Goal: Information Seeking & Learning: Learn about a topic

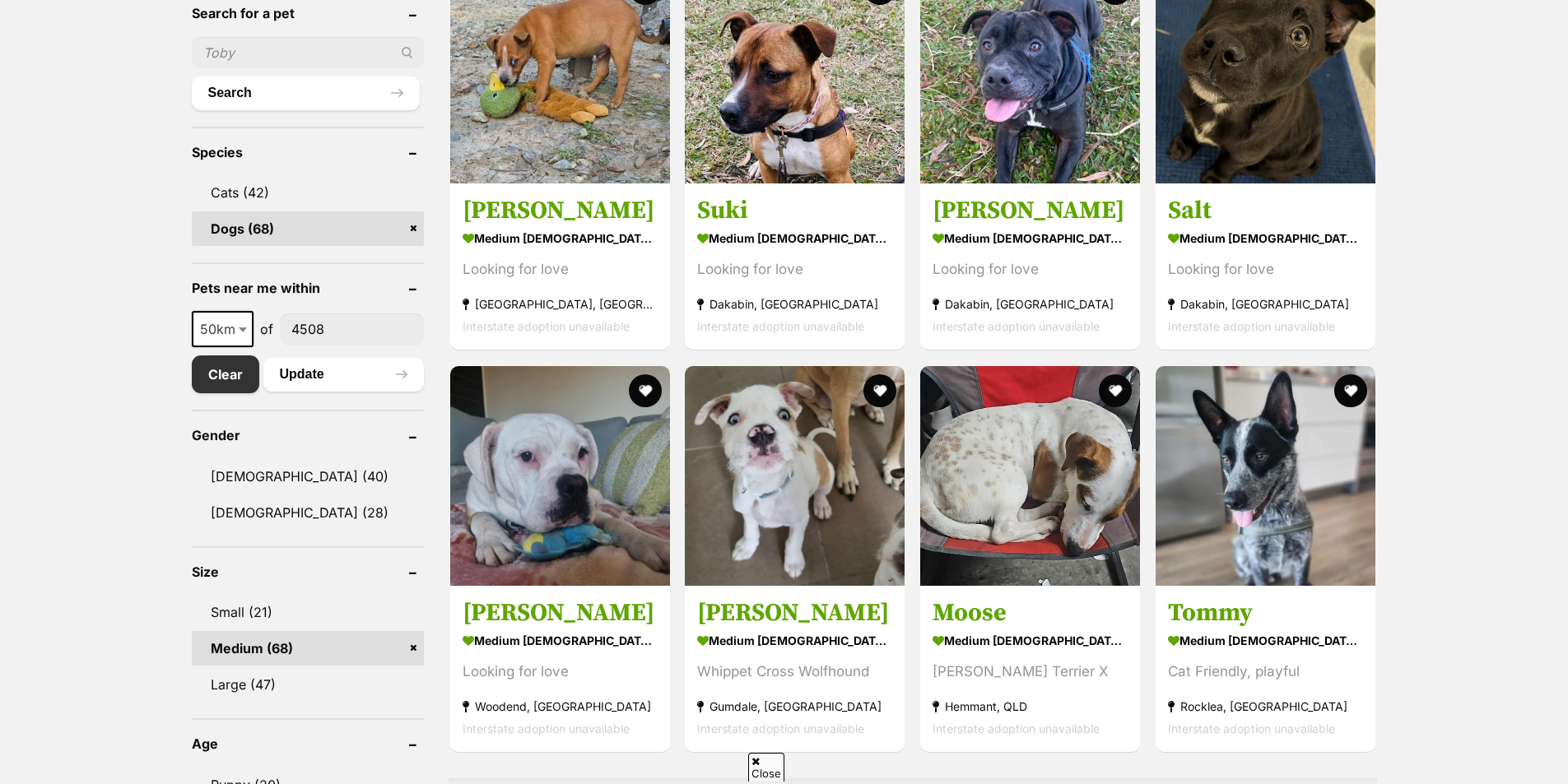
scroll to position [741, 0]
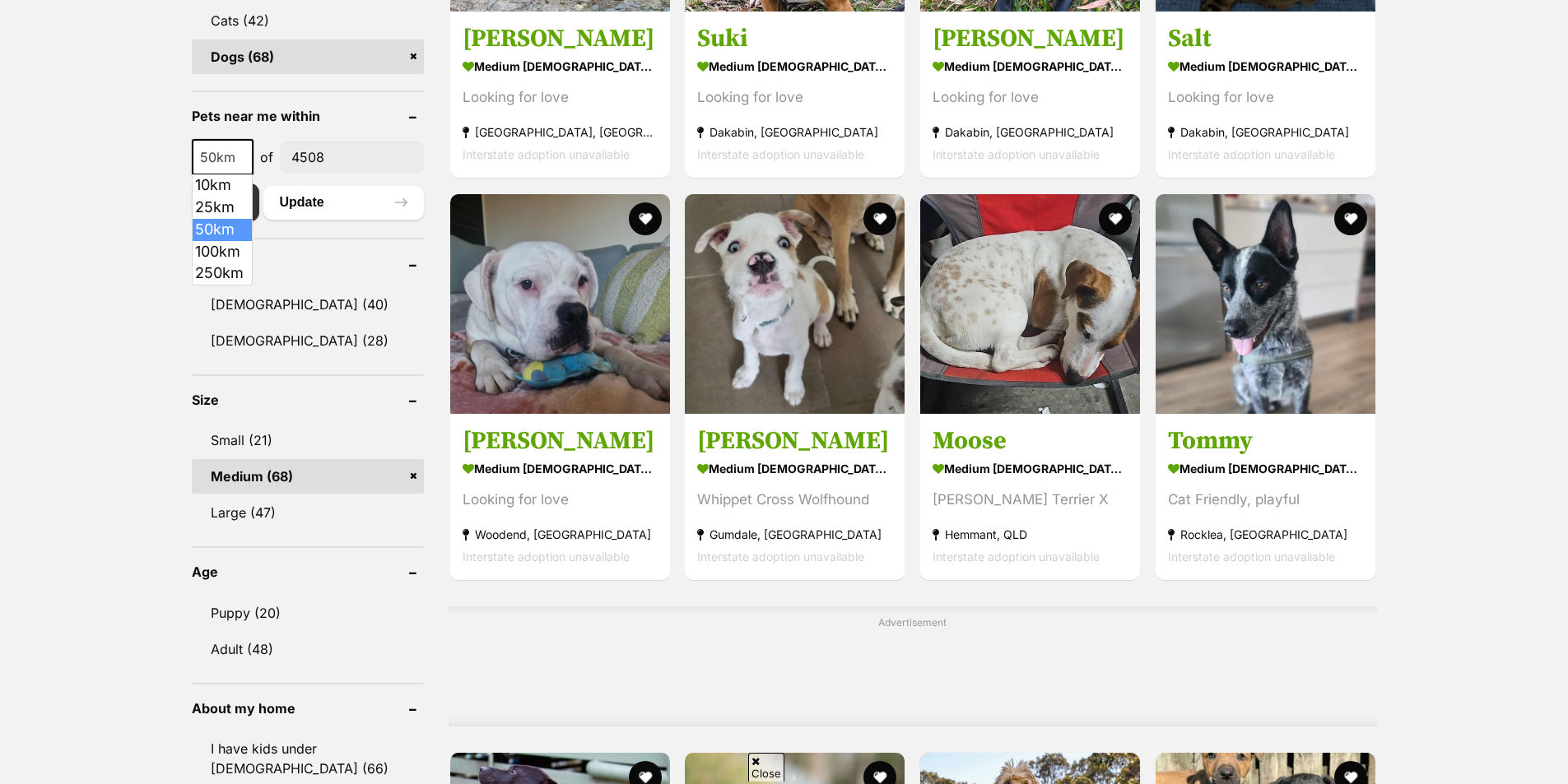
click at [240, 163] on span at bounding box center [244, 157] width 16 height 37
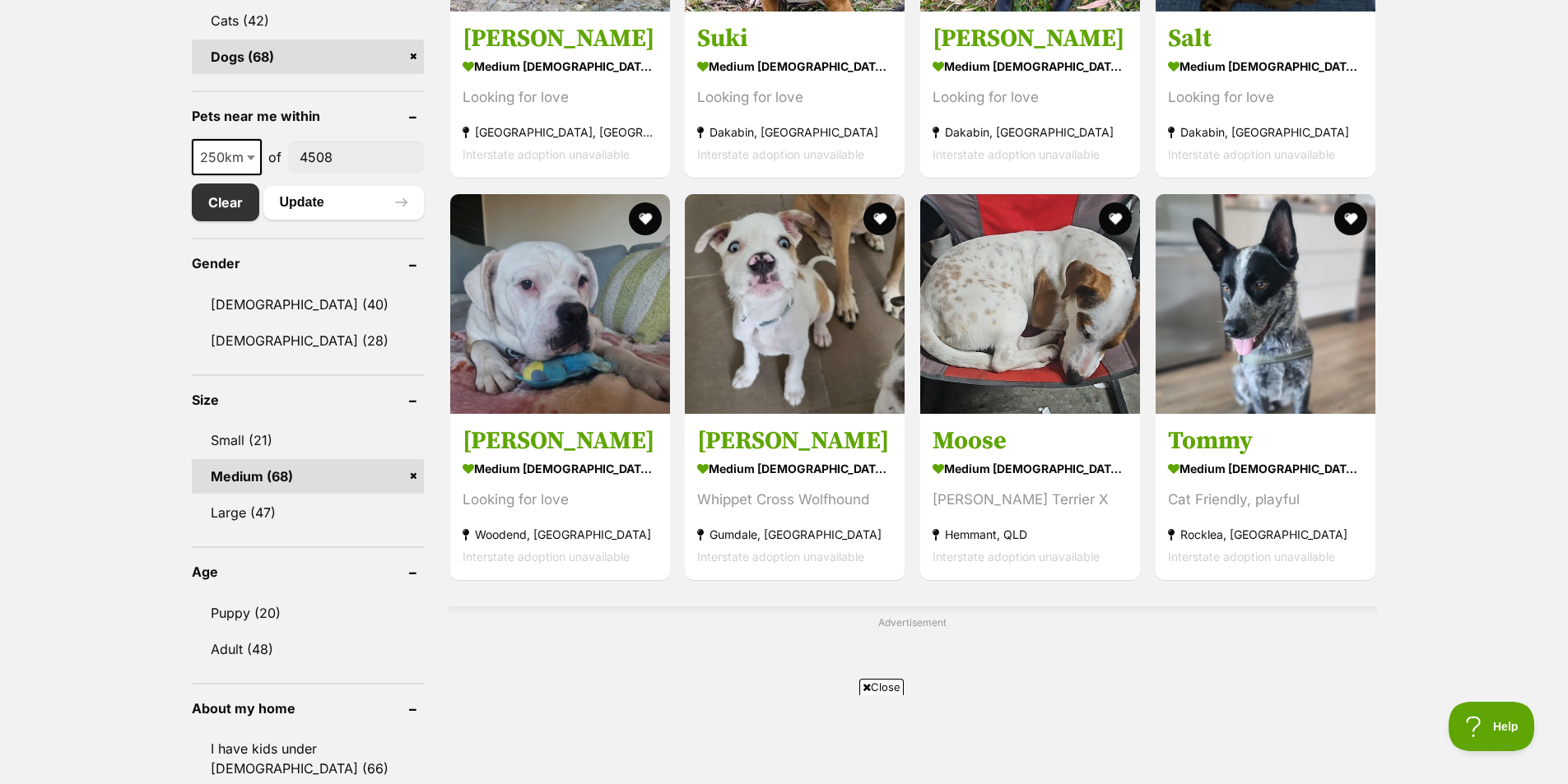
select select "250"
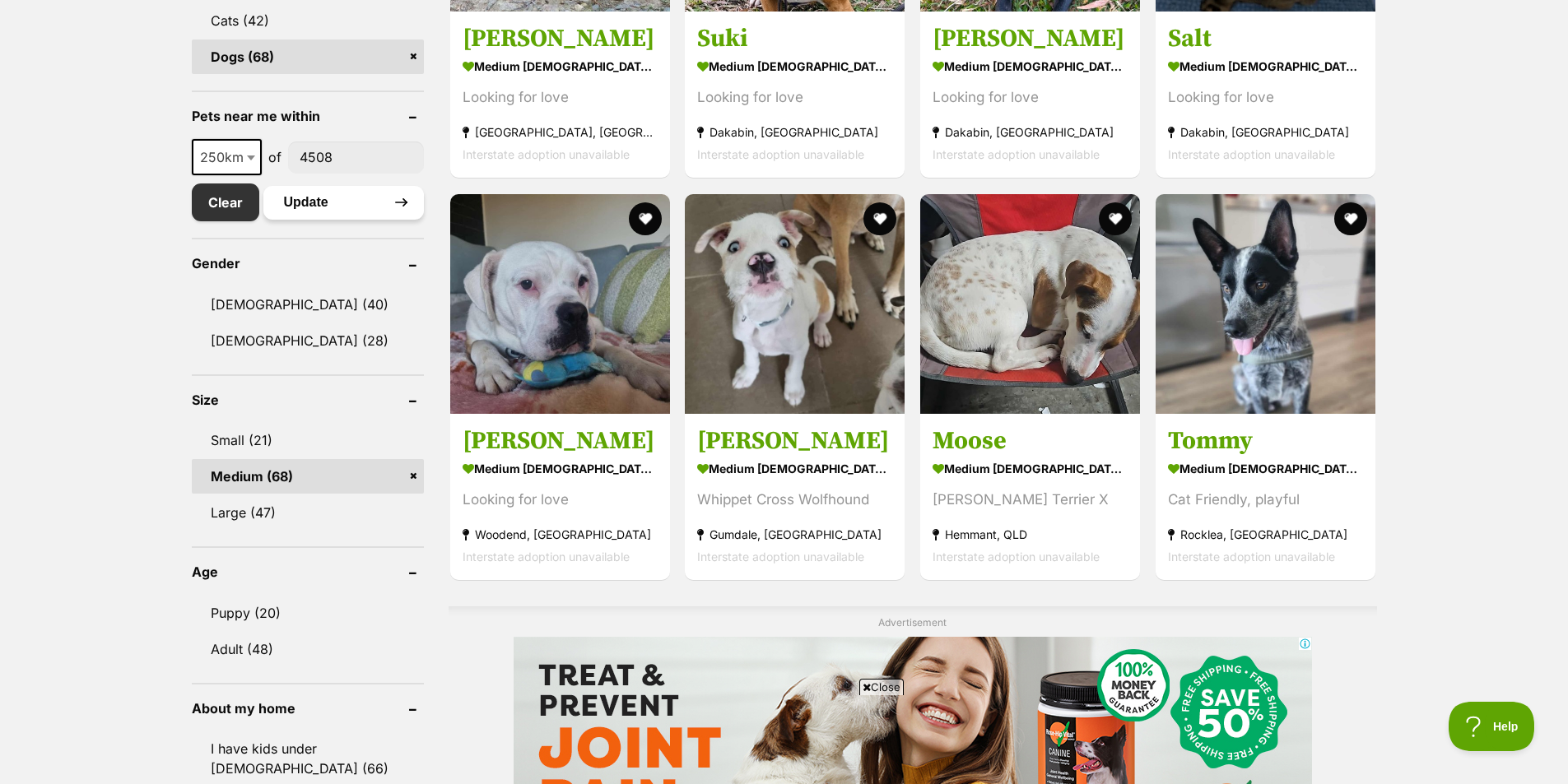
click at [351, 208] on button "Update" at bounding box center [343, 202] width 161 height 33
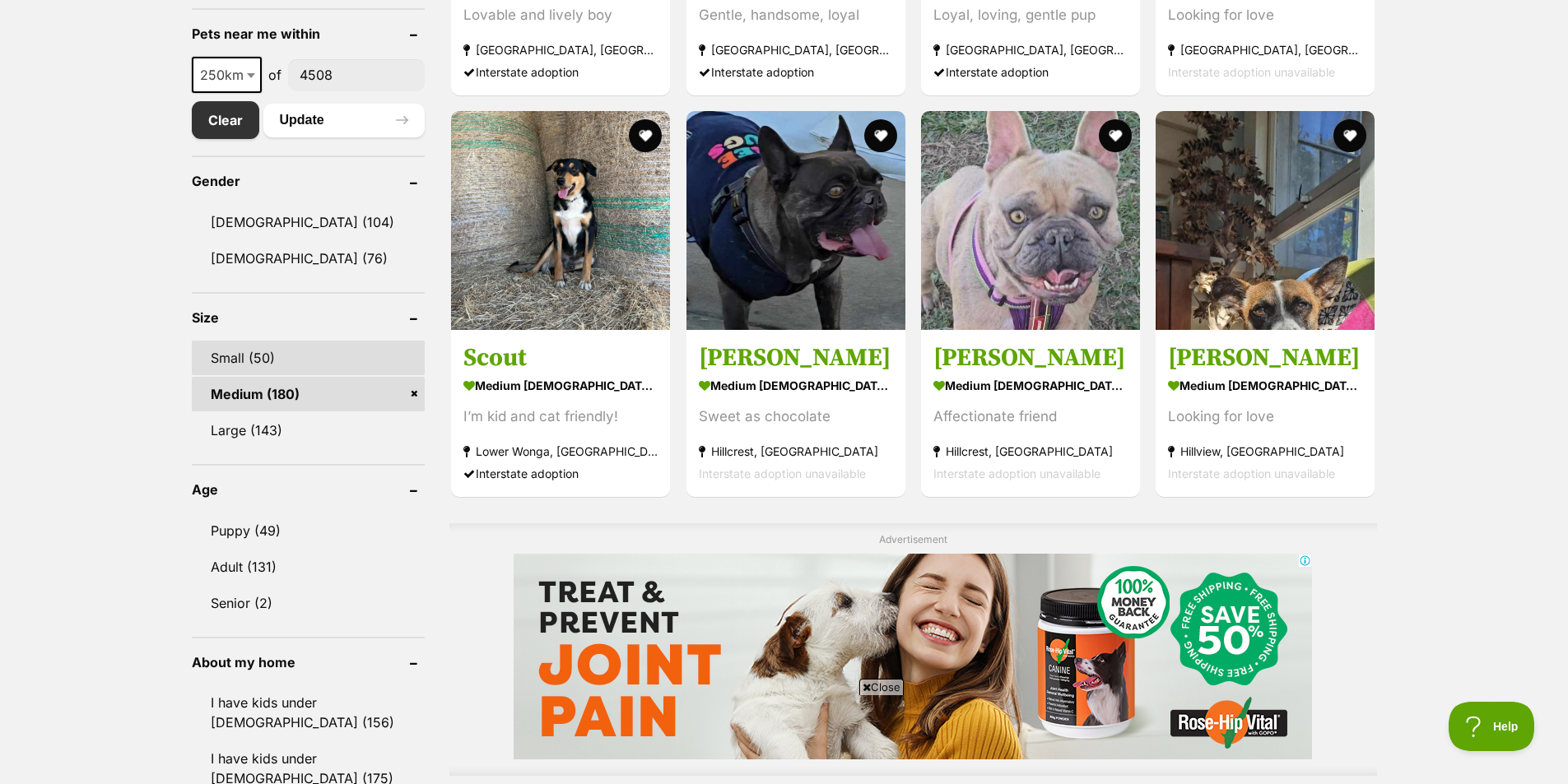
click at [267, 359] on link "Small (50)" at bounding box center [309, 358] width 234 height 35
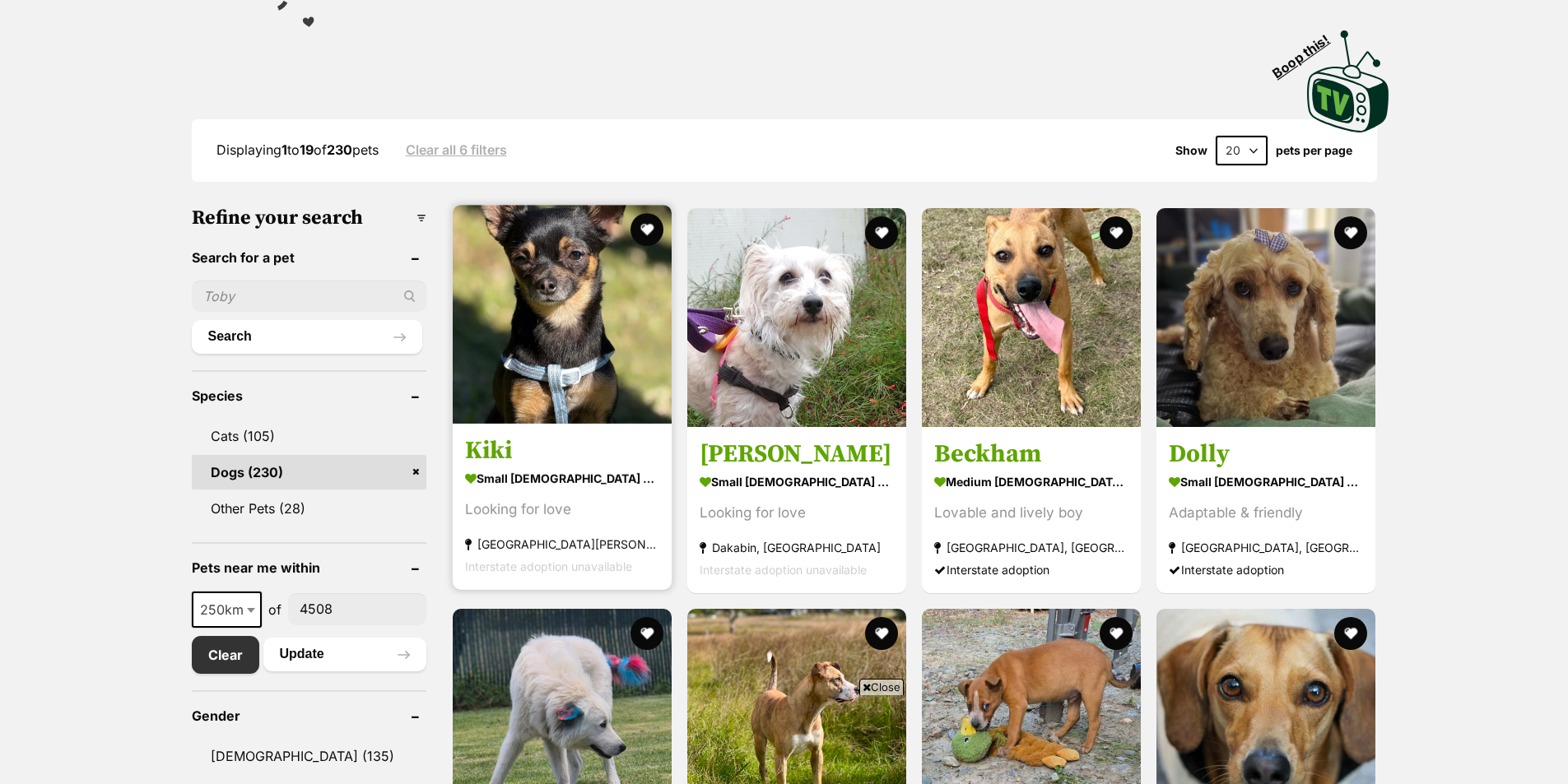
click at [549, 304] on img at bounding box center [562, 314] width 219 height 219
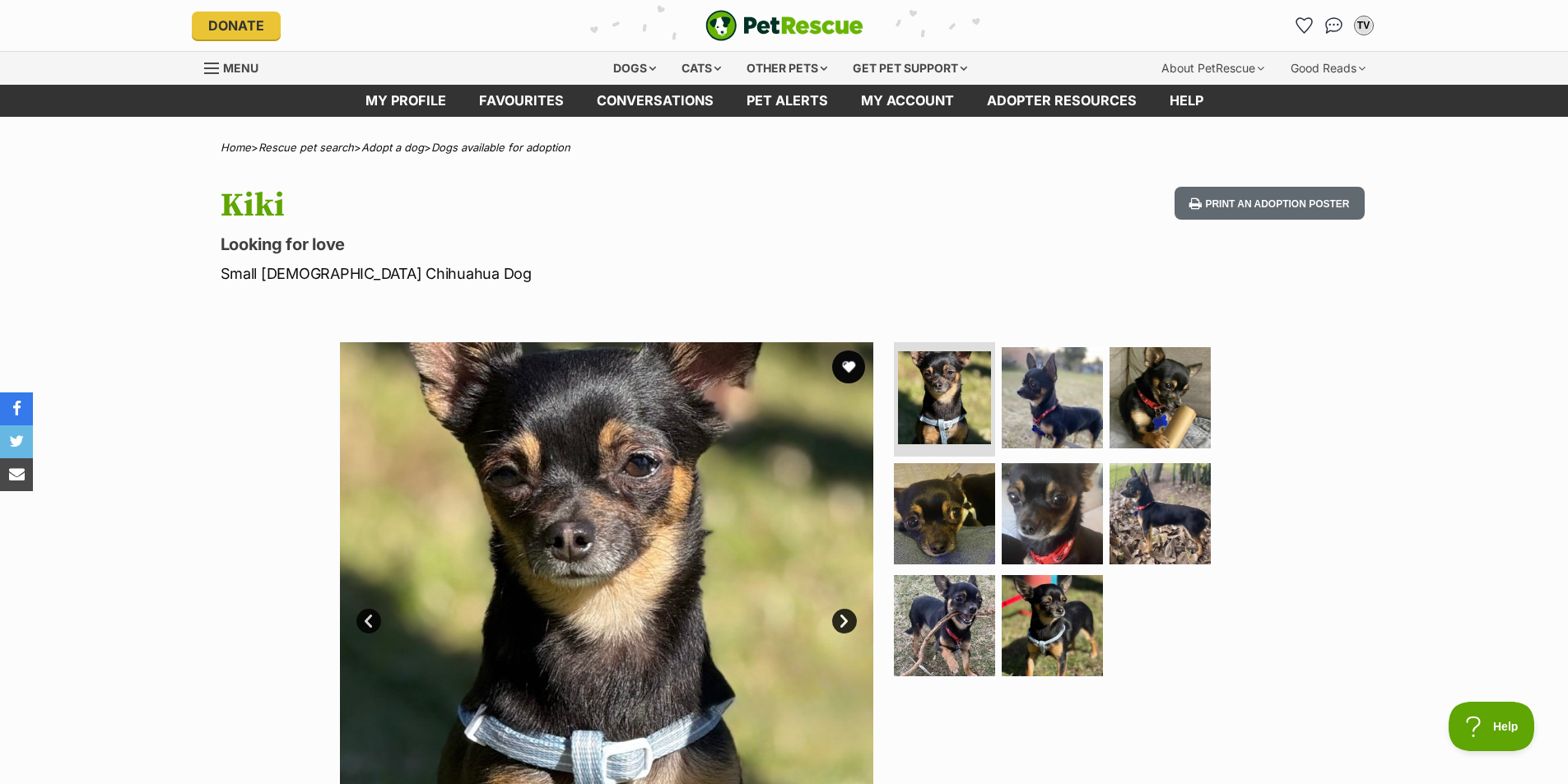
click at [594, 577] on img at bounding box center [607, 609] width 533 height 533
click at [839, 619] on link "Next" at bounding box center [845, 622] width 25 height 25
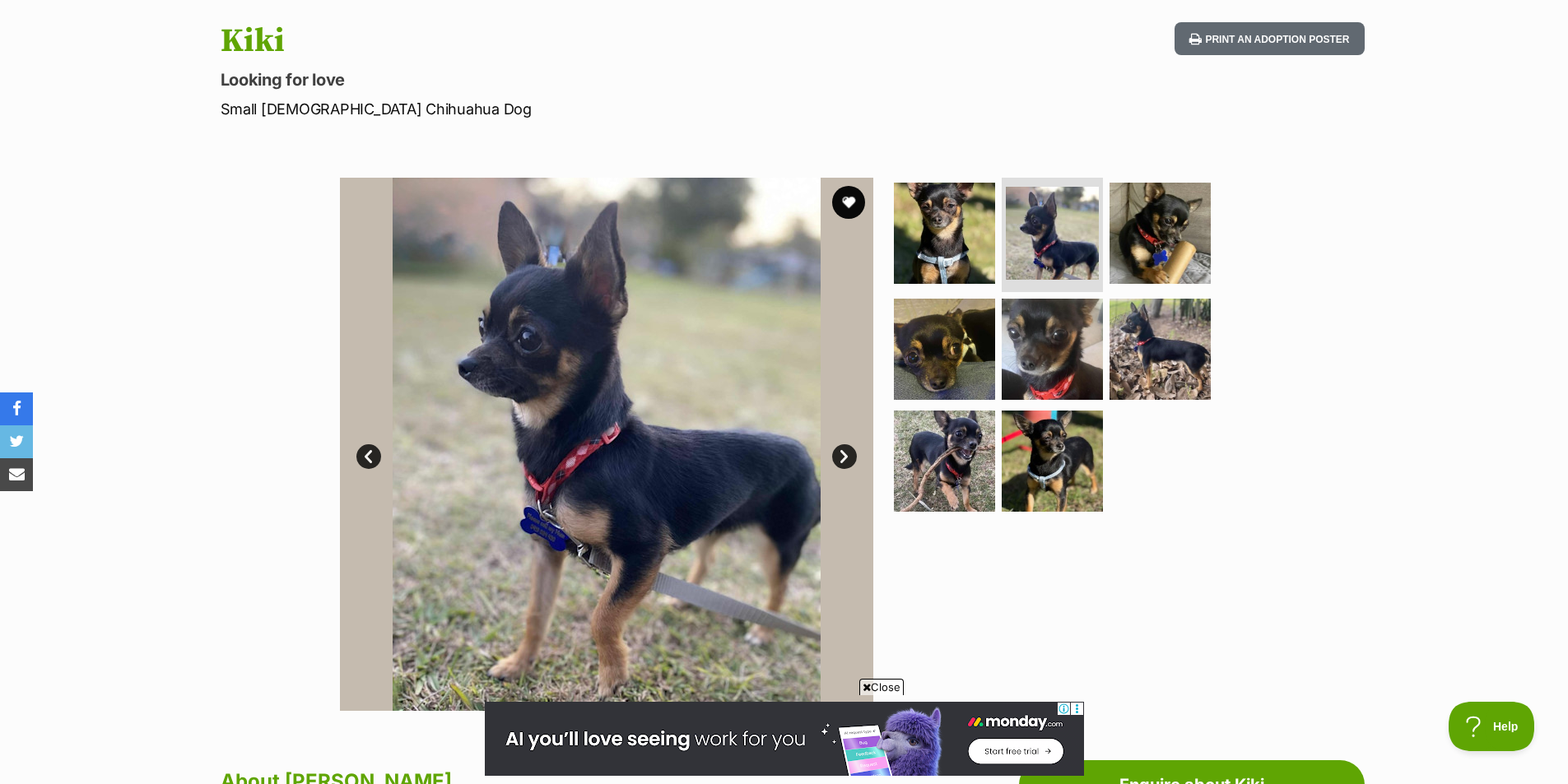
click at [850, 446] on link "Next" at bounding box center [845, 457] width 25 height 25
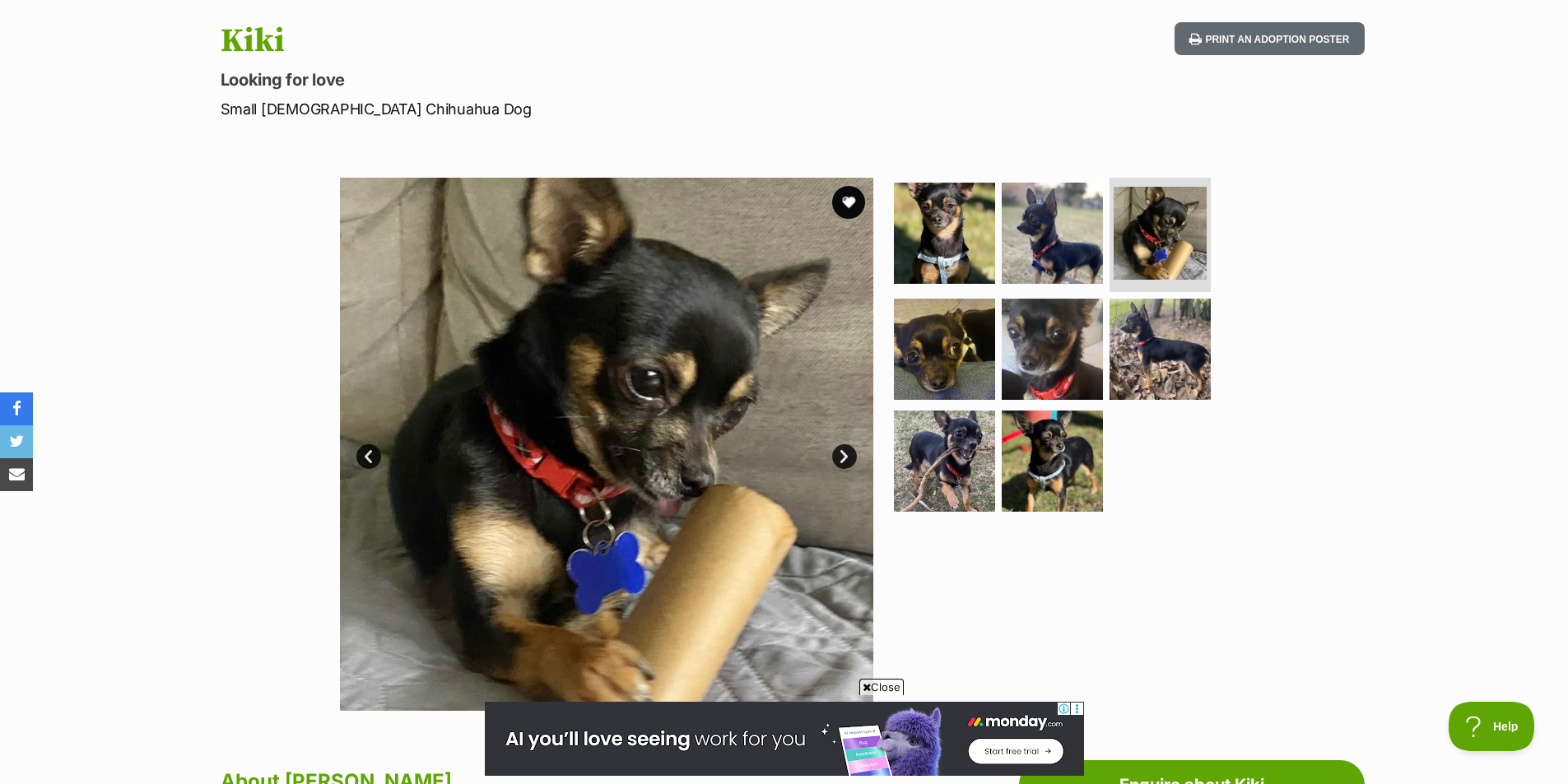
click at [850, 446] on link "Next" at bounding box center [845, 457] width 25 height 25
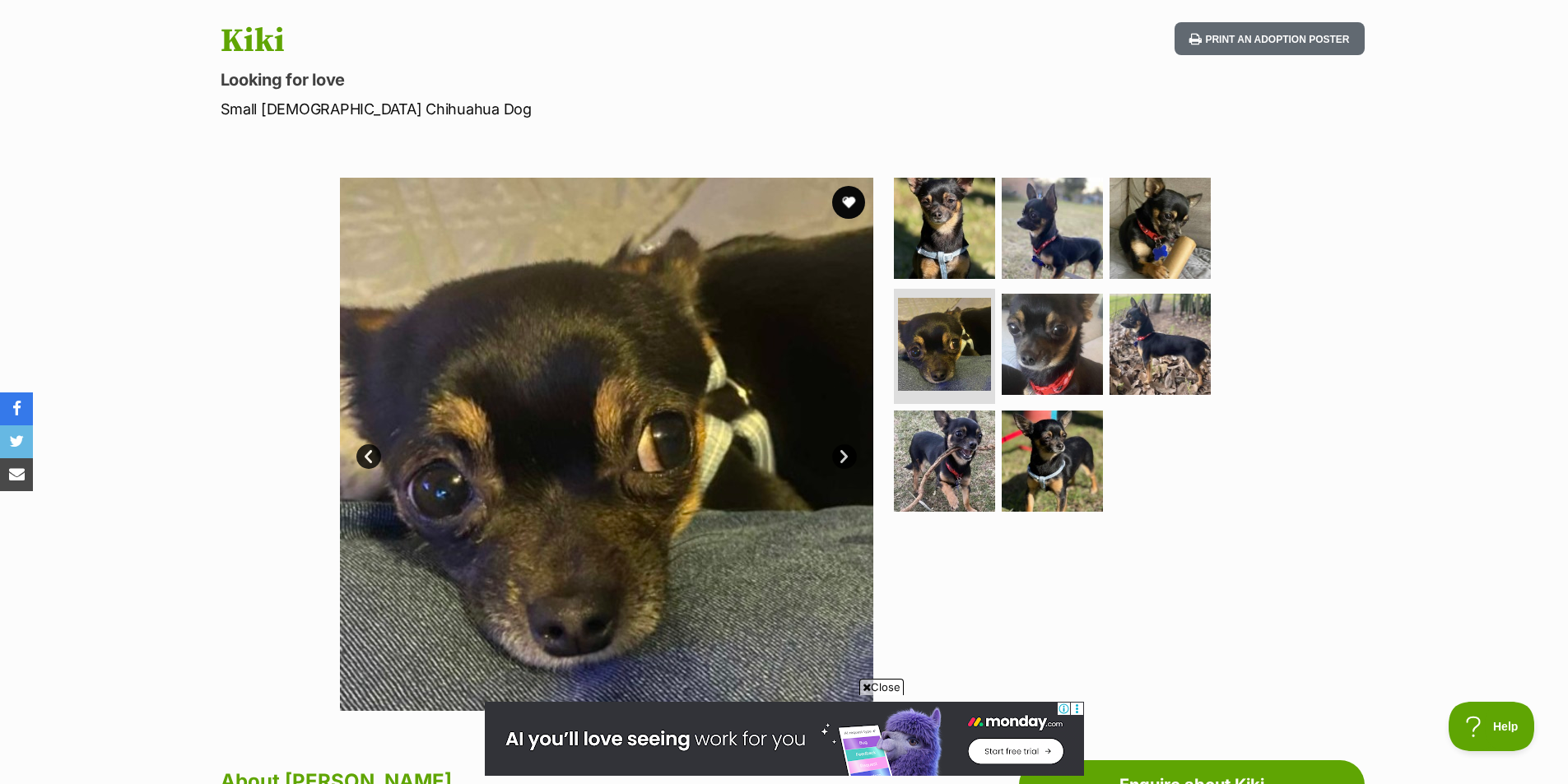
click at [850, 446] on link "Next" at bounding box center [845, 457] width 25 height 25
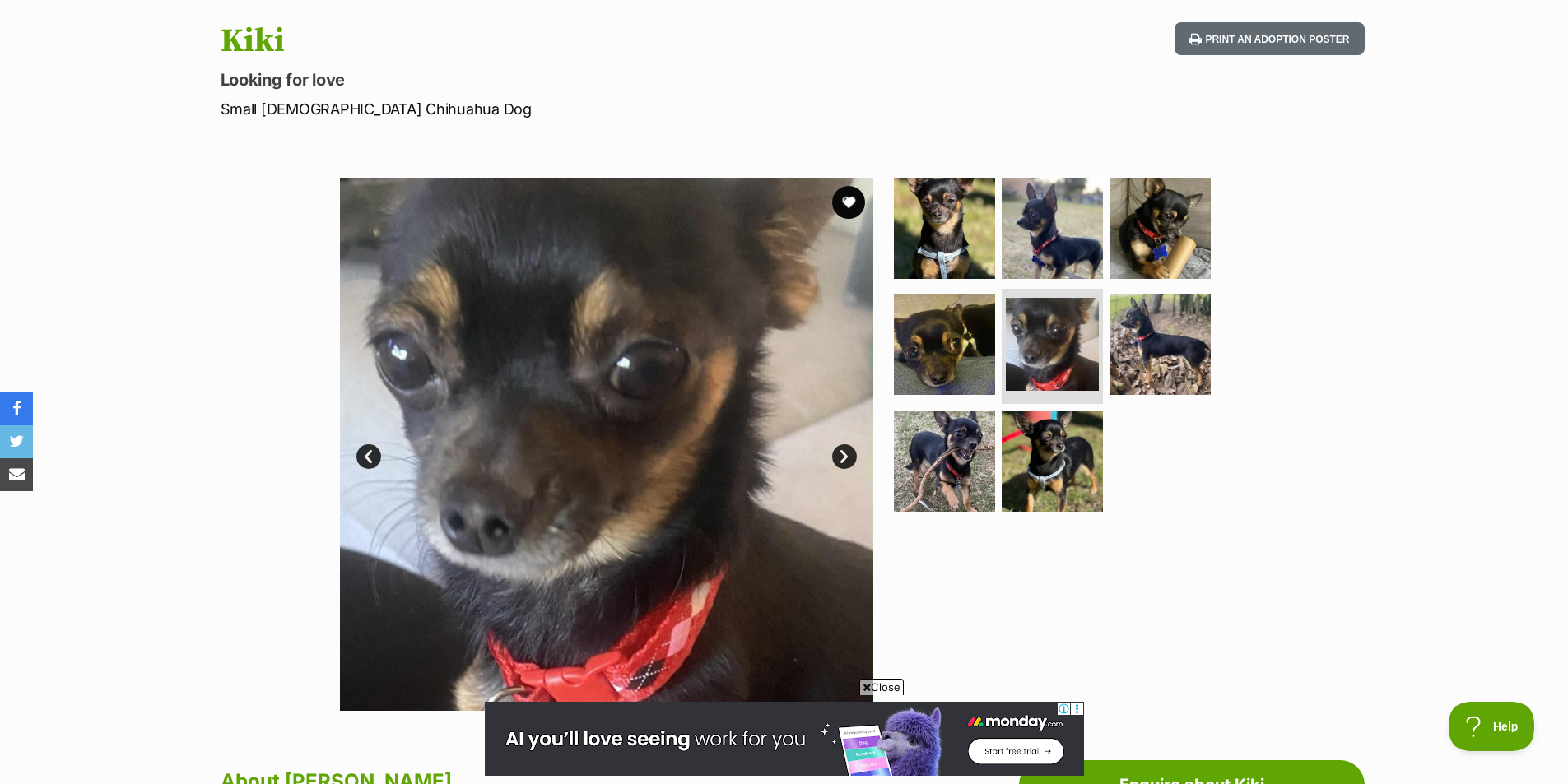
click at [850, 446] on link "Next" at bounding box center [845, 457] width 25 height 25
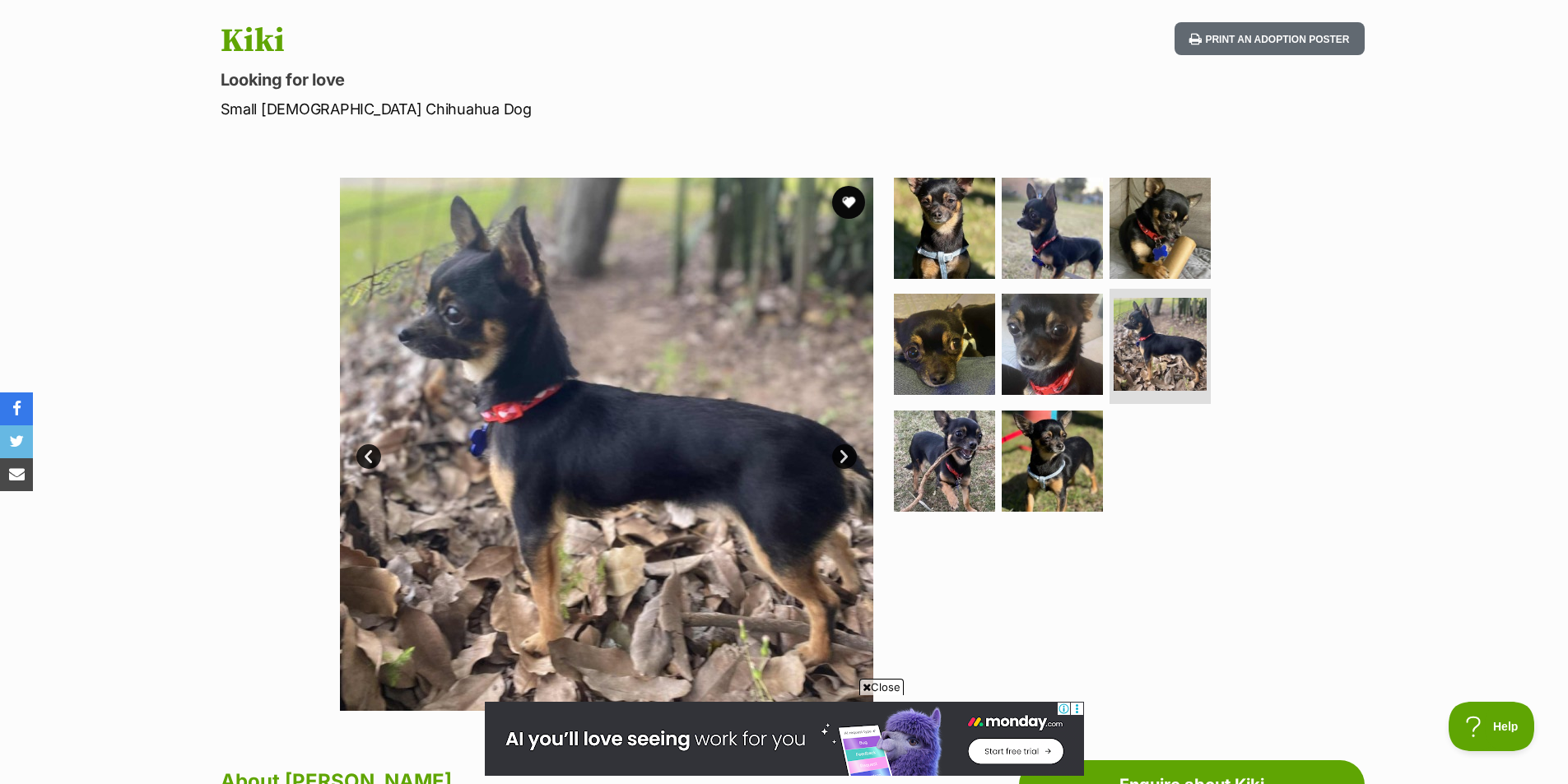
click at [850, 446] on link "Next" at bounding box center [845, 457] width 25 height 25
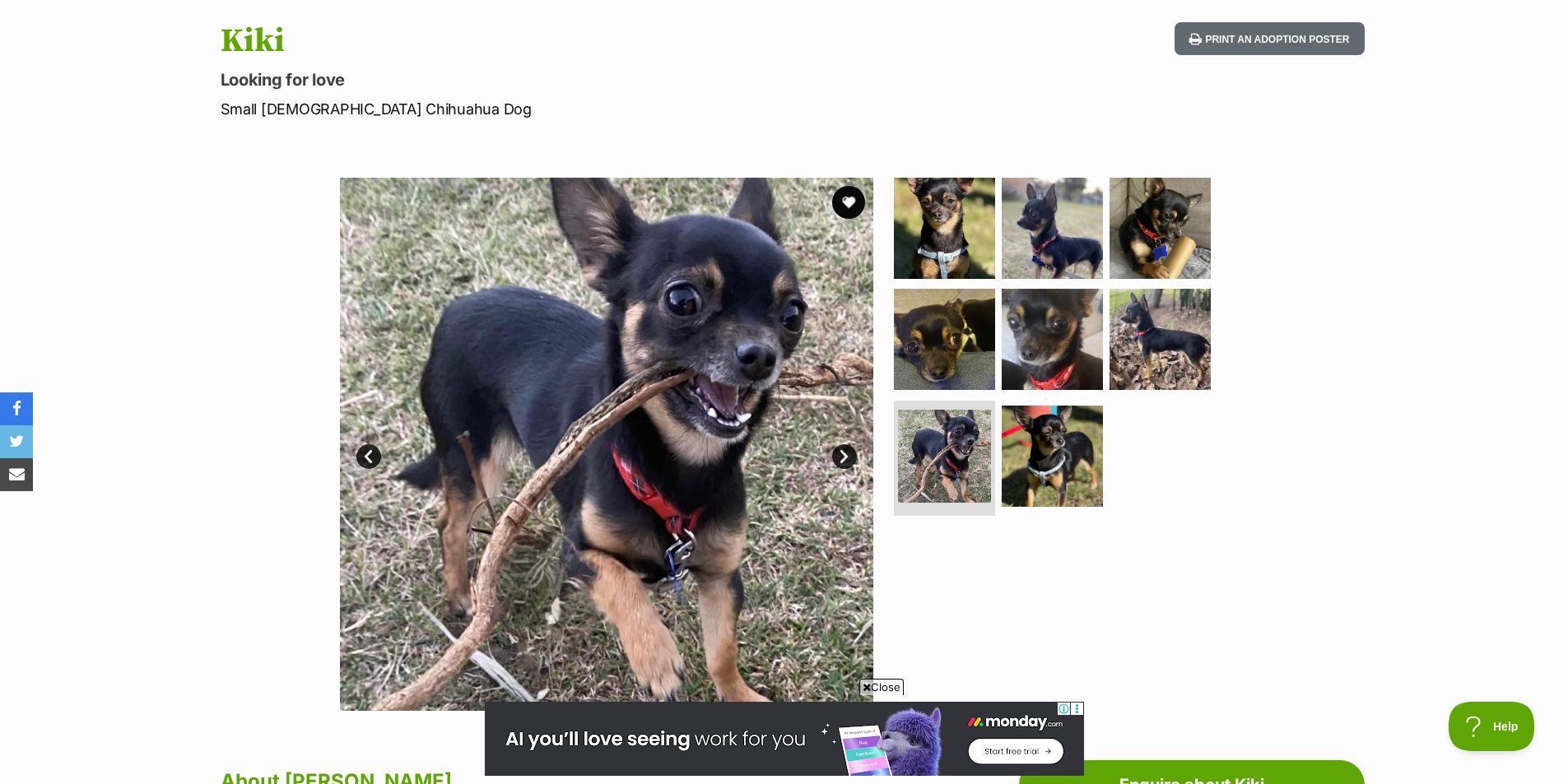
click at [850, 446] on link "Next" at bounding box center [845, 457] width 25 height 25
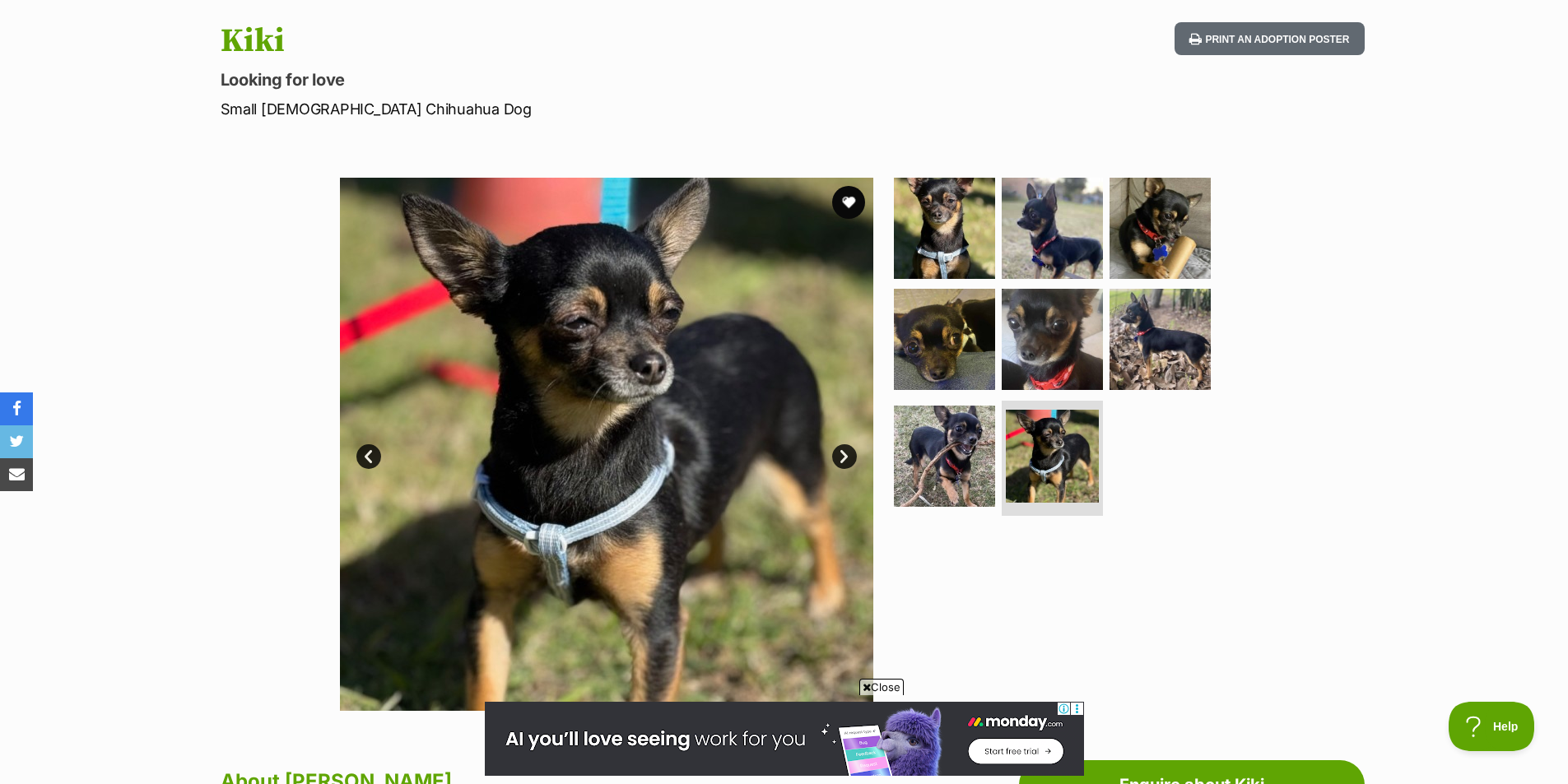
click at [850, 446] on link "Next" at bounding box center [845, 457] width 25 height 25
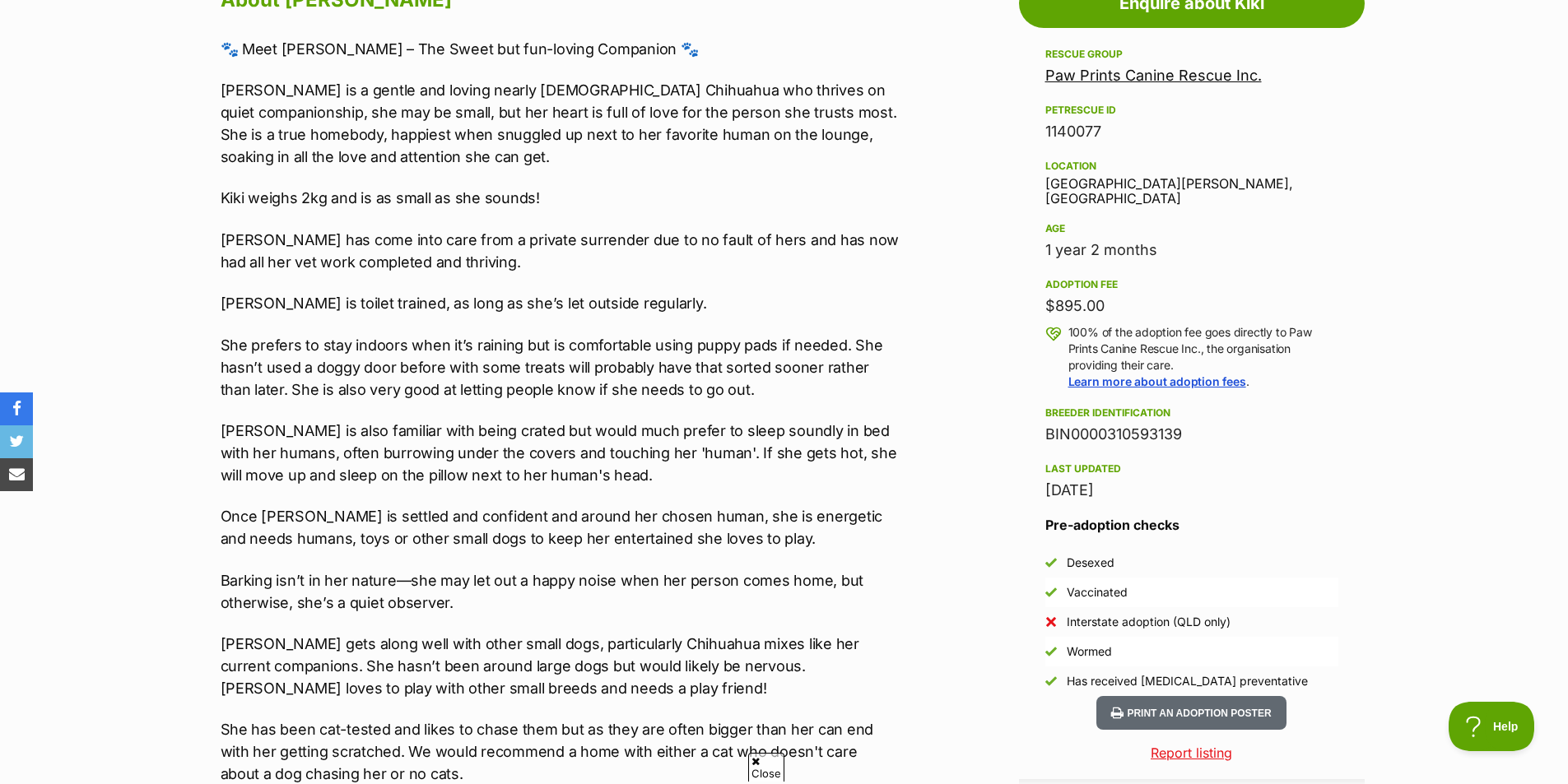
scroll to position [987, 0]
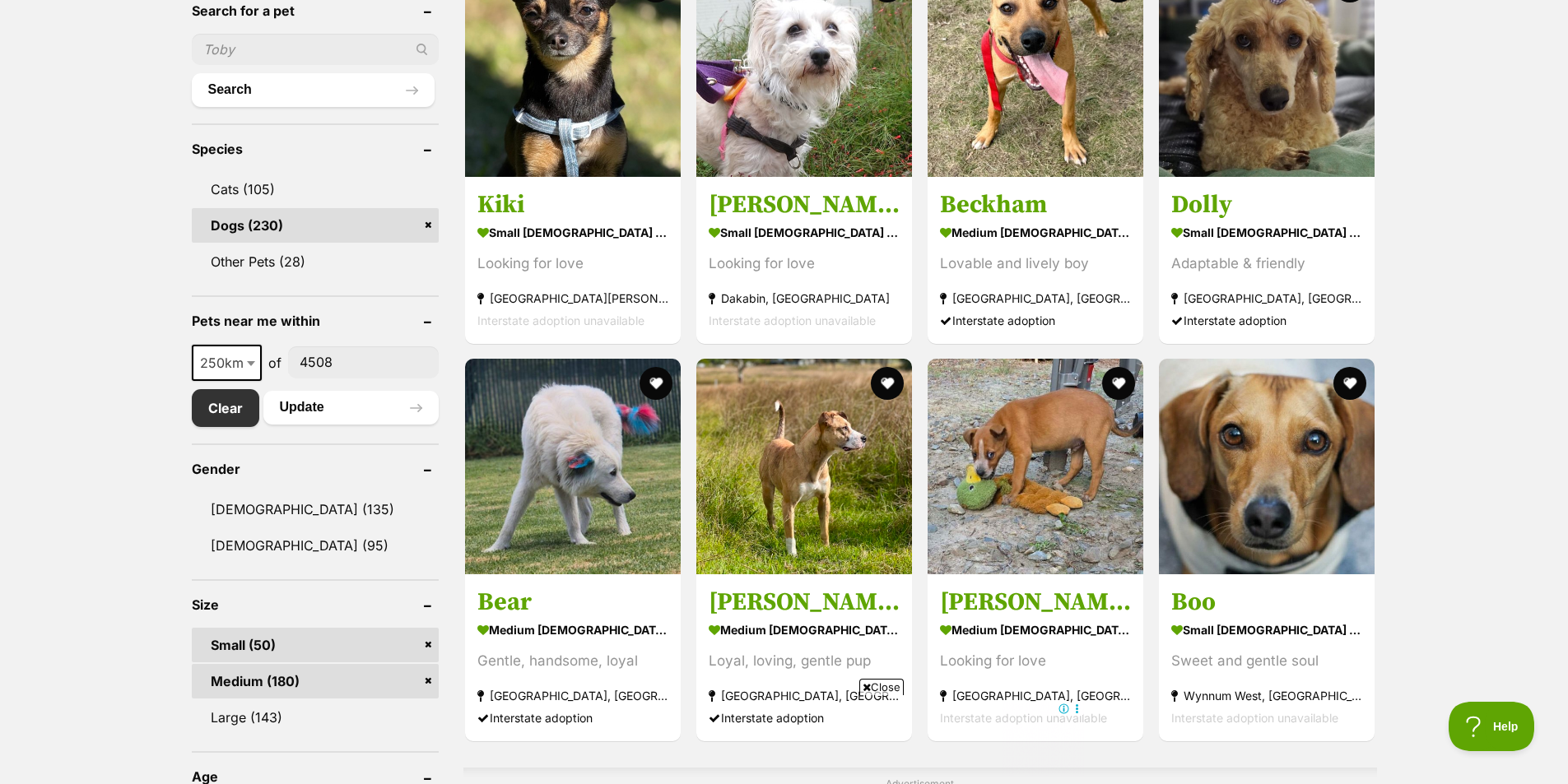
click at [304, 688] on link "Medium (180)" at bounding box center [315, 681] width 247 height 35
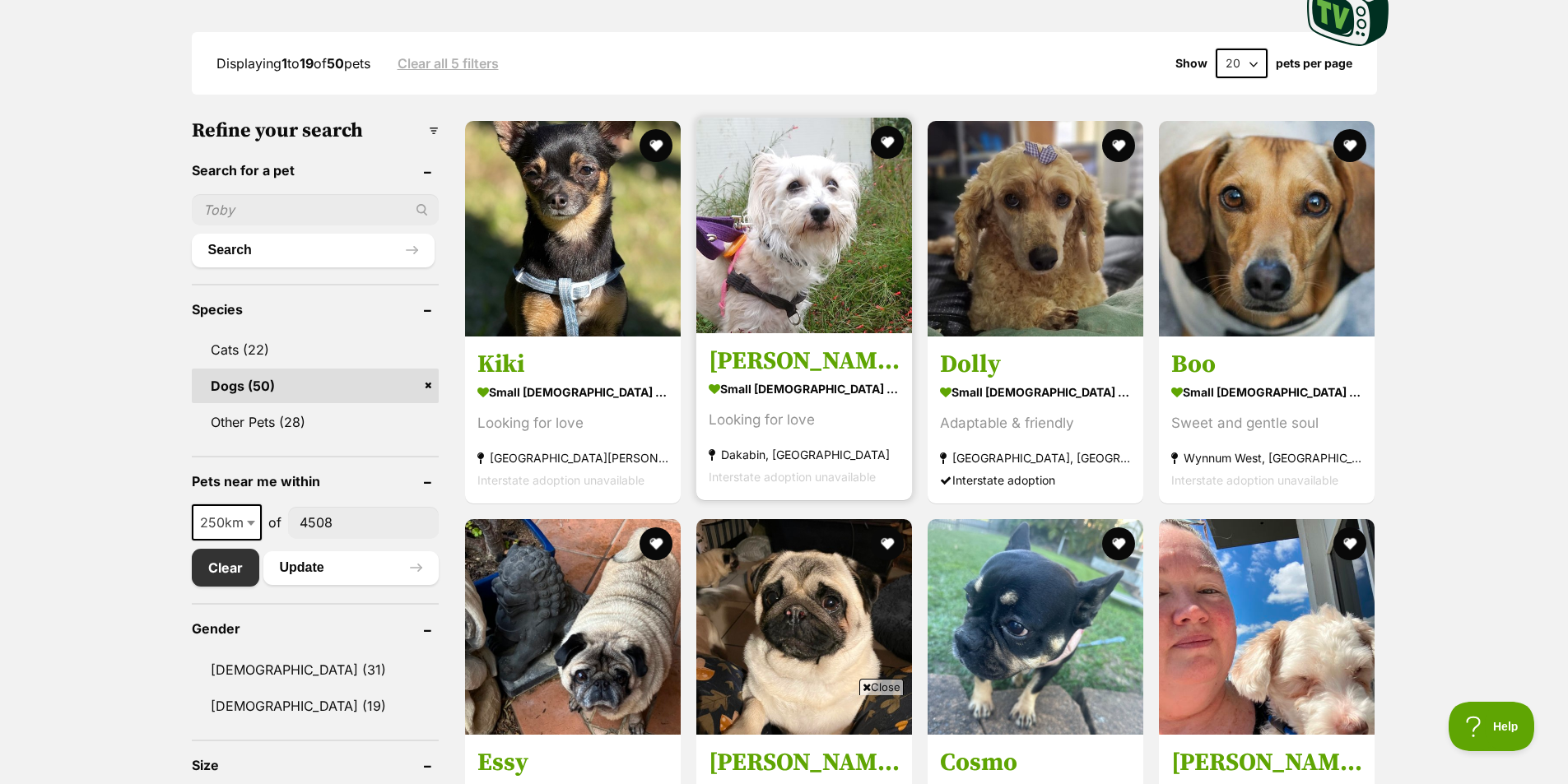
click at [808, 268] on img at bounding box center [805, 226] width 216 height 216
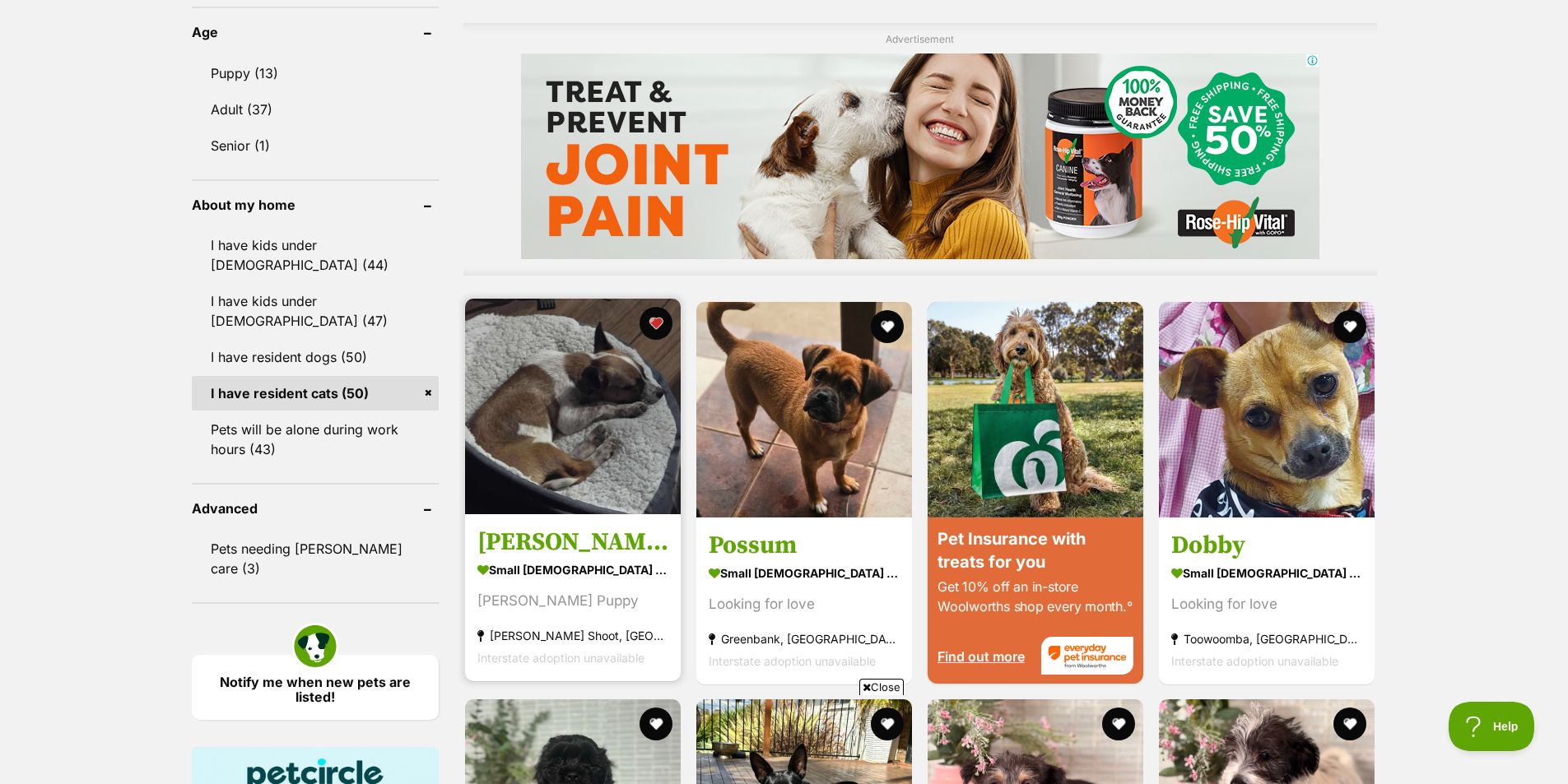
click at [535, 452] on img at bounding box center [573, 407] width 216 height 216
